Goal: Register for event/course

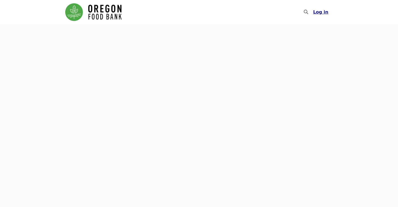
click at [320, 12] on span "Log in" at bounding box center [320, 11] width 15 height 5
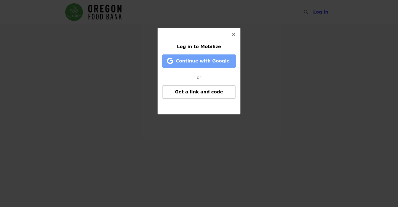
click at [205, 59] on span "Continue with Google" at bounding box center [203, 60] width 54 height 5
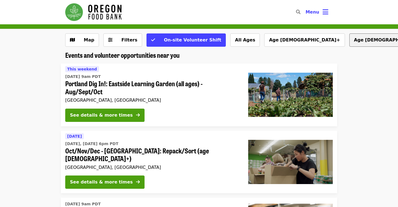
click at [349, 40] on button "Age 10+" at bounding box center [389, 39] width 80 height 13
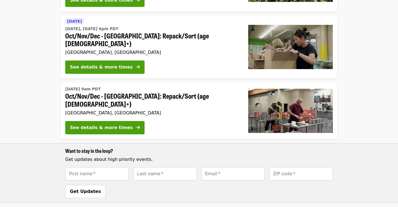
scroll to position [115, 0]
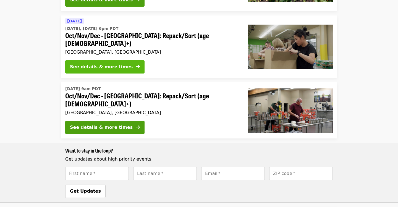
click at [108, 64] on div "See details & more times" at bounding box center [101, 67] width 63 height 7
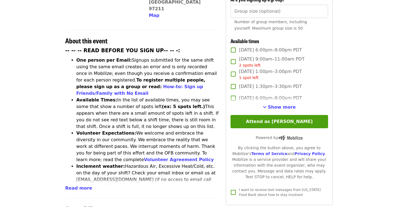
scroll to position [200, 0]
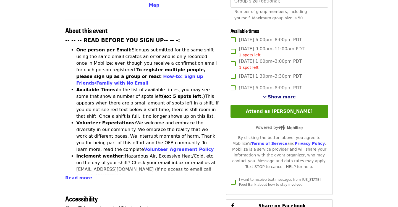
click at [277, 94] on span "Show more" at bounding box center [282, 96] width 28 height 5
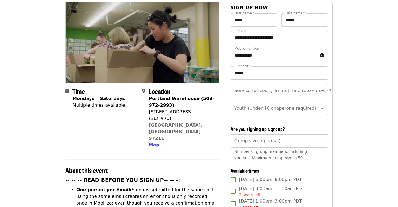
scroll to position [0, 0]
